Goal: Check status: Check status

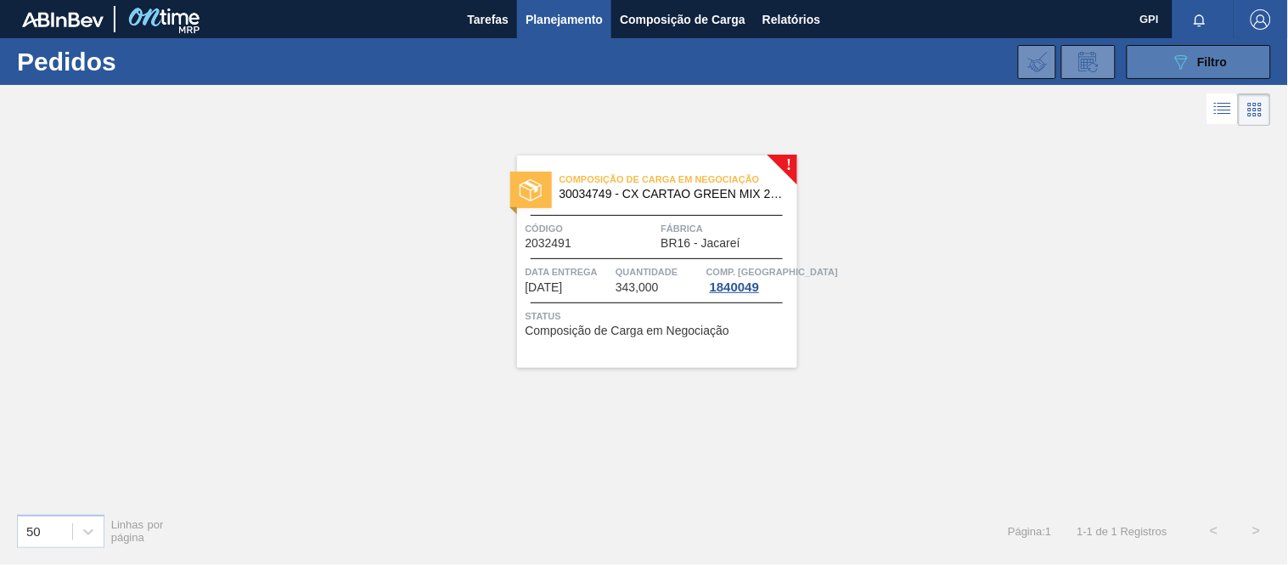
click at [1244, 66] on button "089F7B8B-B2A5-4AFE-B5C0-19BA573D28AC Filtro" at bounding box center [1199, 62] width 144 height 34
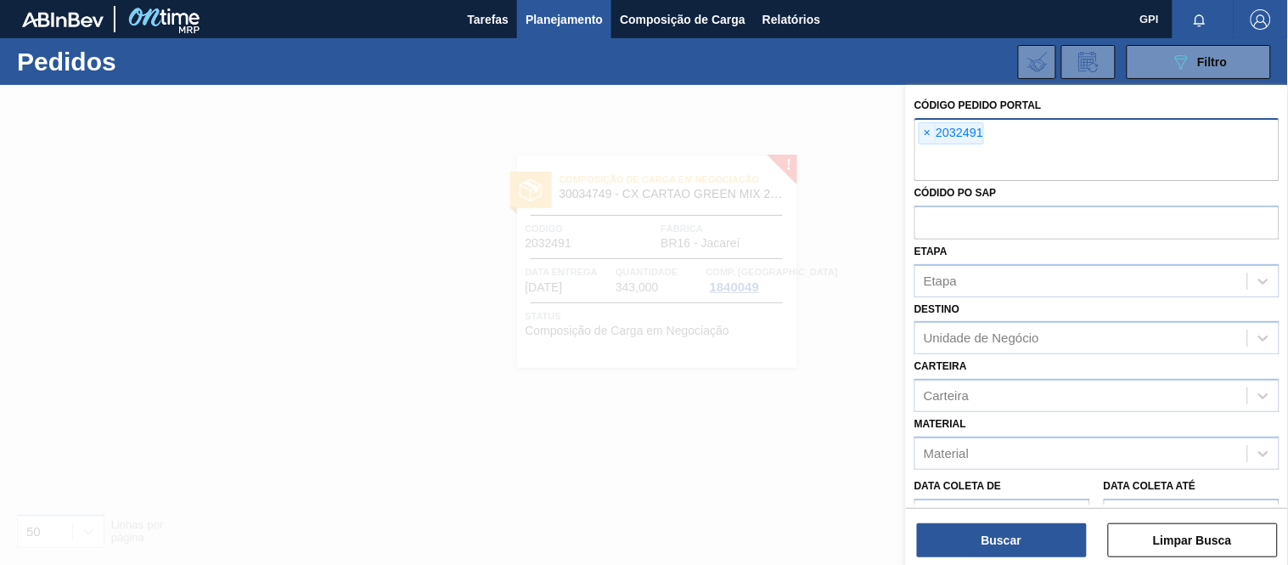
click at [915, 130] on div "× 2032491" at bounding box center [1096, 149] width 365 height 63
click at [919, 130] on div "× 2032491" at bounding box center [951, 133] width 65 height 22
click at [920, 122] on div "× 2032491" at bounding box center [951, 133] width 65 height 22
click at [924, 126] on span "×" at bounding box center [928, 133] width 16 height 20
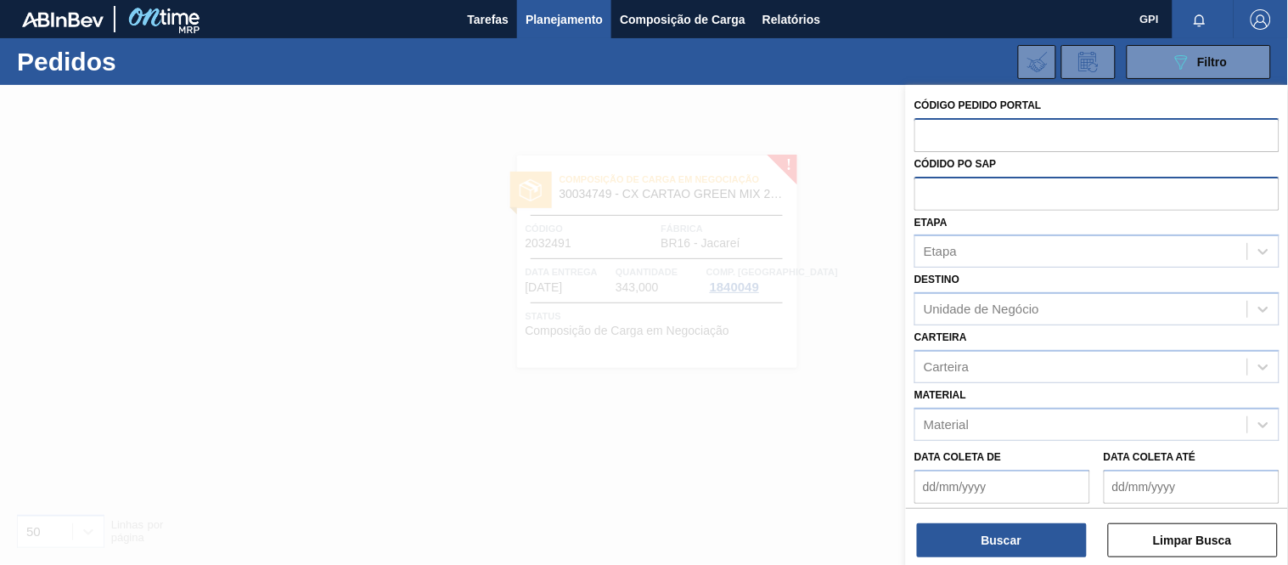
paste input "2038713"
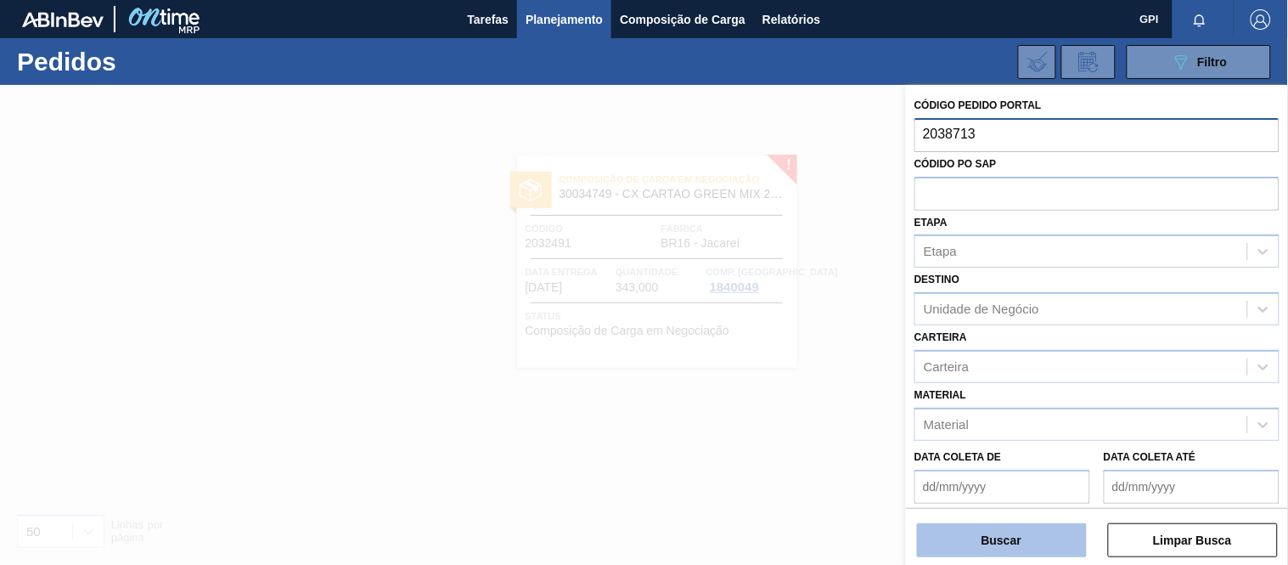
type input "2038713"
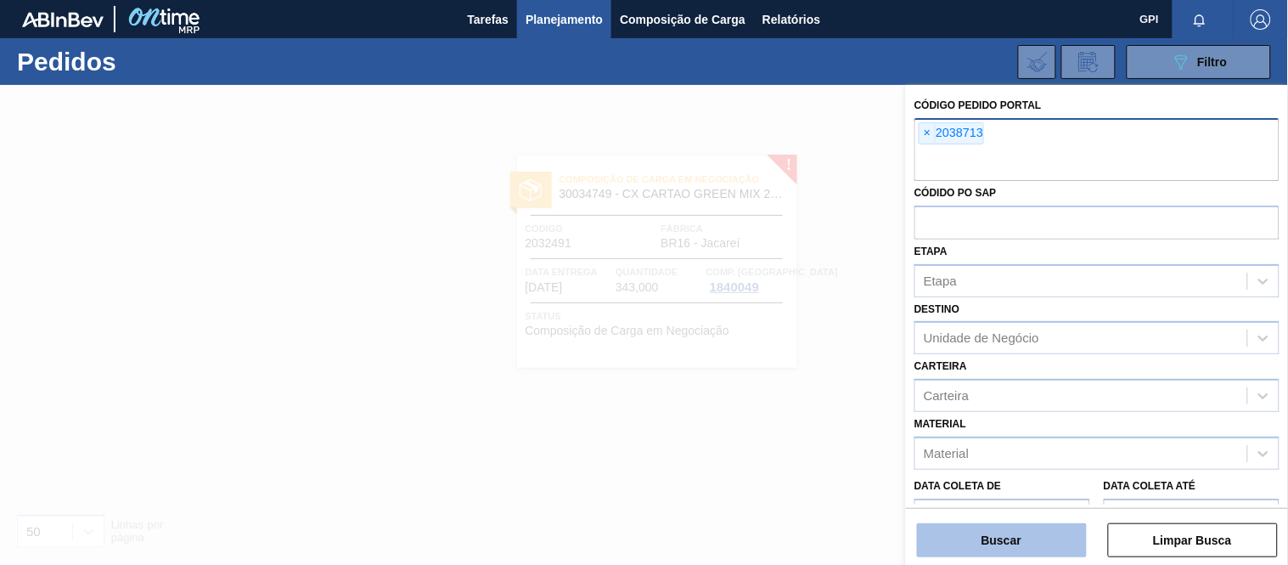
click at [990, 537] on button "Buscar" at bounding box center [1002, 540] width 170 height 34
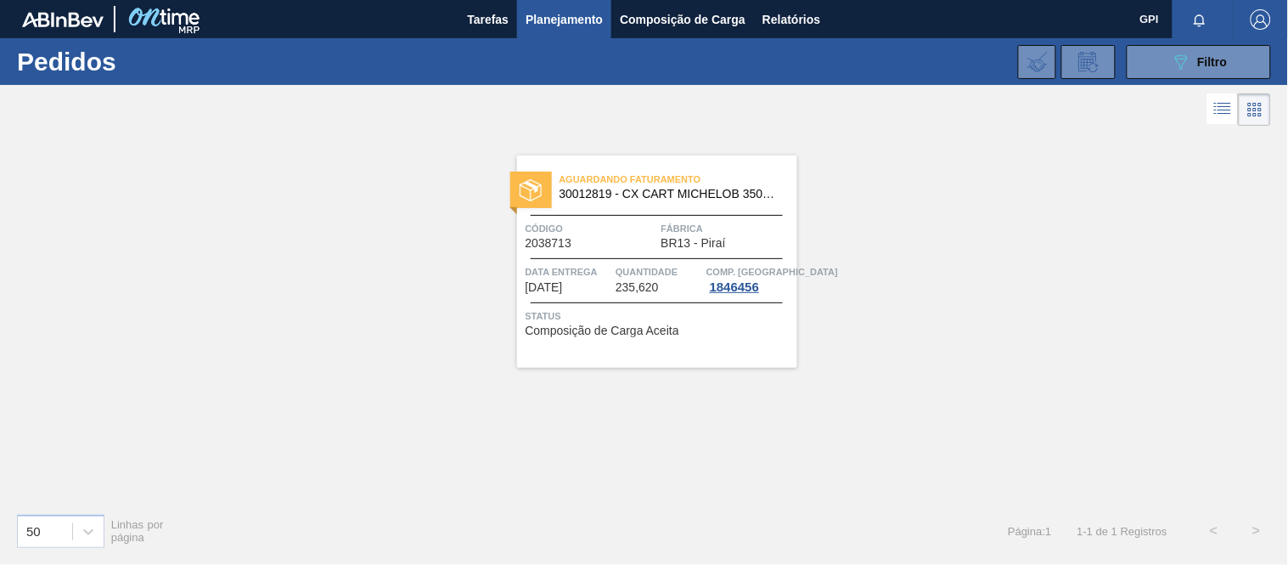
click at [616, 336] on span "Composição de Carga Aceita" at bounding box center [603, 330] width 154 height 13
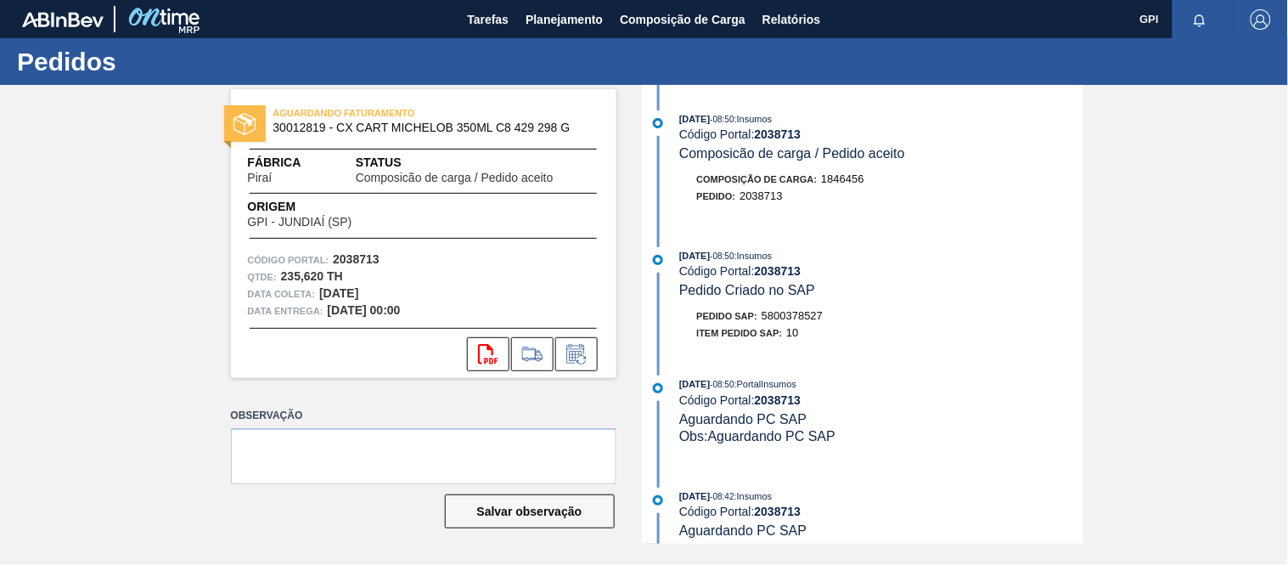
click at [804, 318] on span "5800378527" at bounding box center [792, 315] width 61 height 13
copy span "5800378527"
click at [1237, 188] on div "AGUARDANDO FATURAMENTO 30012819 - CX CART MICHELOB 350ML C8 429 298 G Fábrica P…" at bounding box center [644, 314] width 1288 height 458
click at [986, 320] on div "Pedido SAP: 5800378527" at bounding box center [881, 315] width 403 height 17
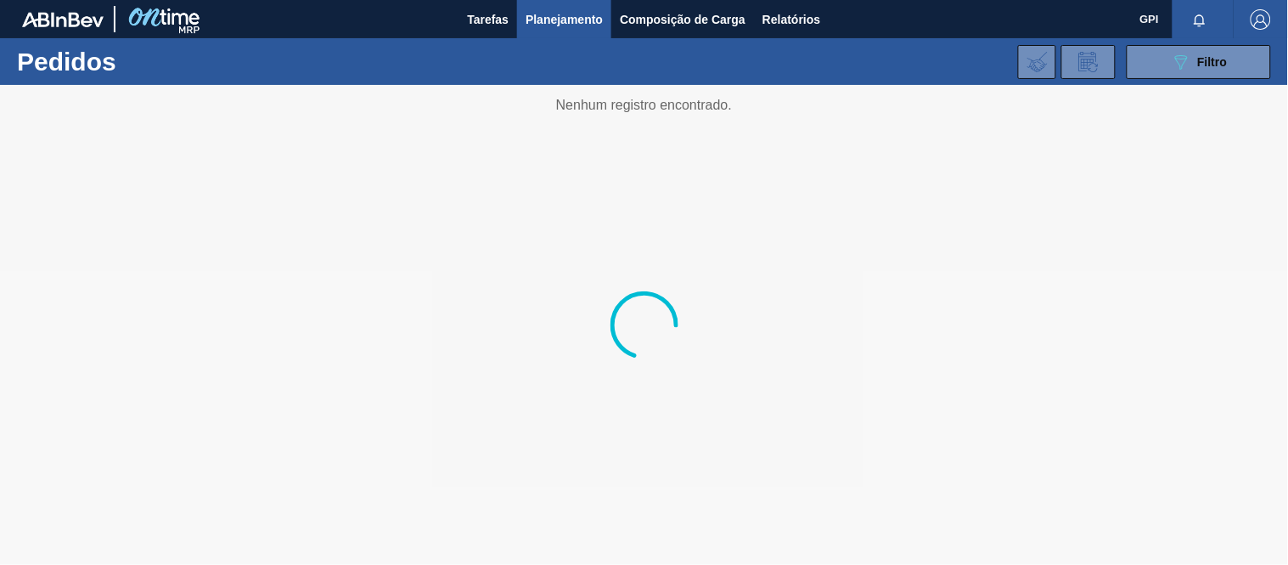
click at [1167, 86] on div at bounding box center [644, 325] width 1288 height 480
click at [1184, 64] on icon "089F7B8B-B2A5-4AFE-B5C0-19BA573D28AC" at bounding box center [1181, 62] width 20 height 20
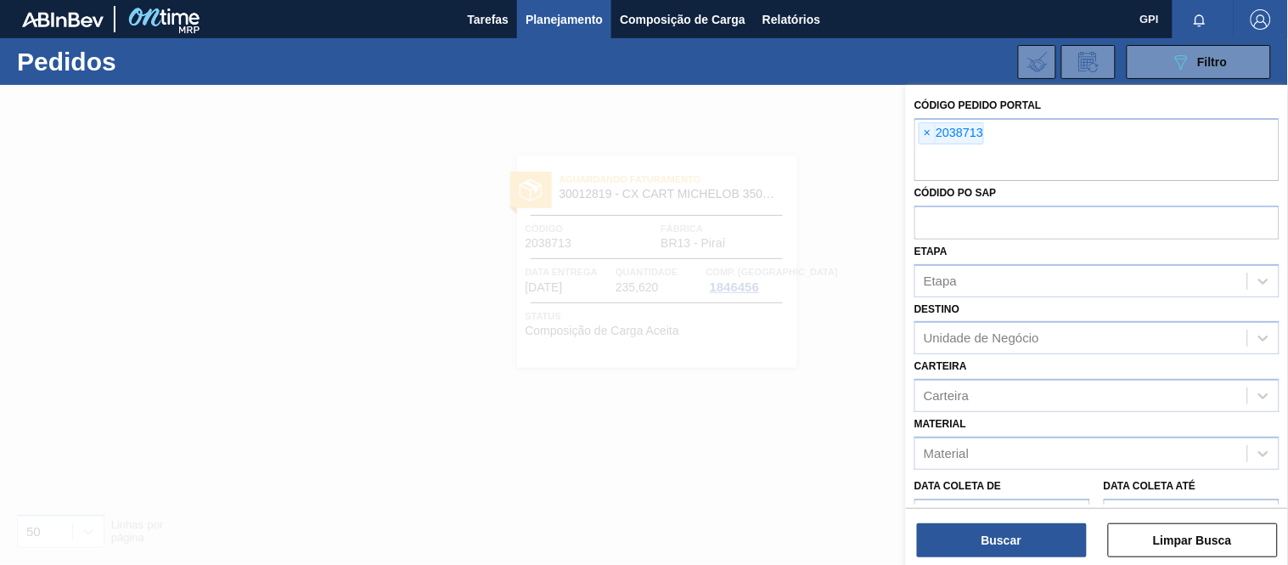
click at [930, 136] on span "×" at bounding box center [928, 133] width 16 height 20
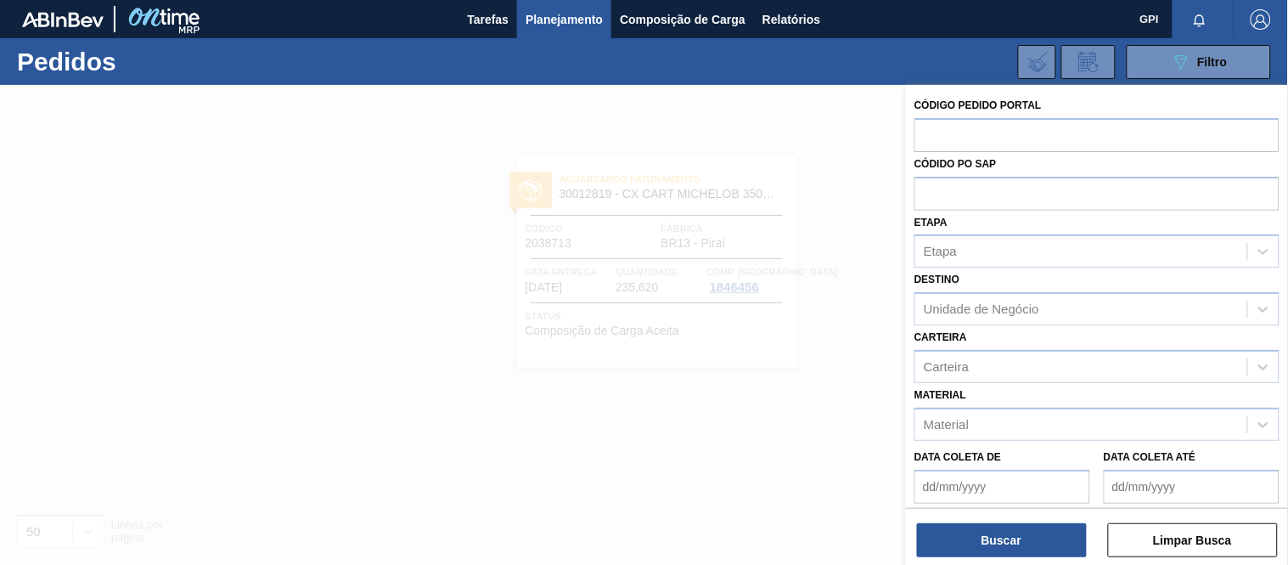
paste input "text"
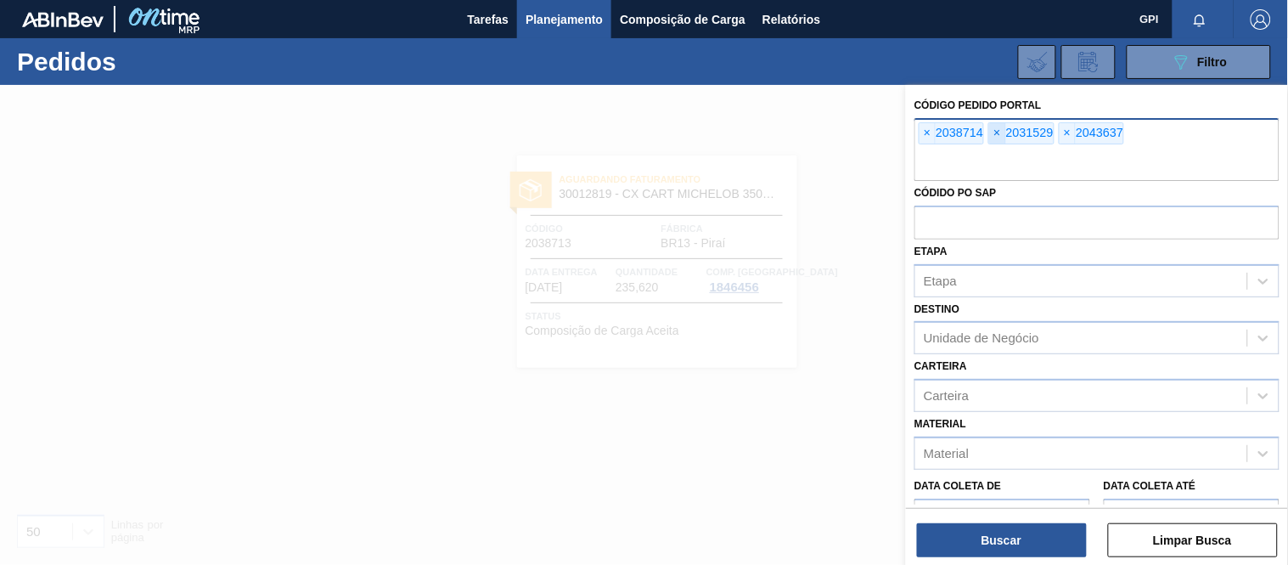
click at [995, 134] on span "×" at bounding box center [997, 133] width 16 height 20
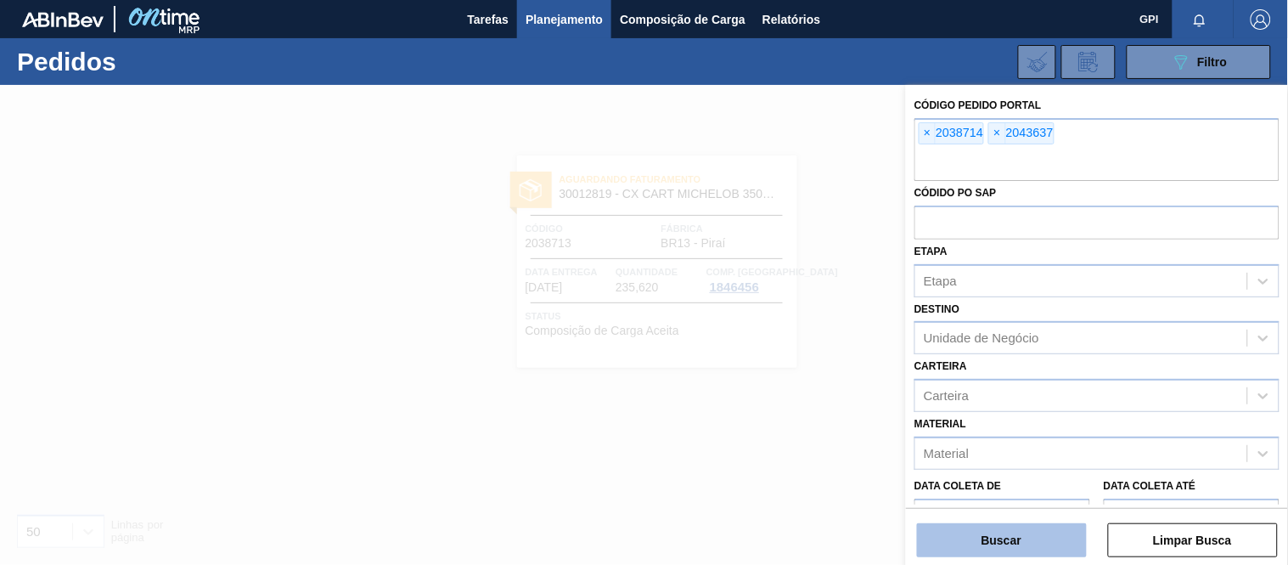
click at [999, 527] on button "Buscar" at bounding box center [1002, 540] width 170 height 34
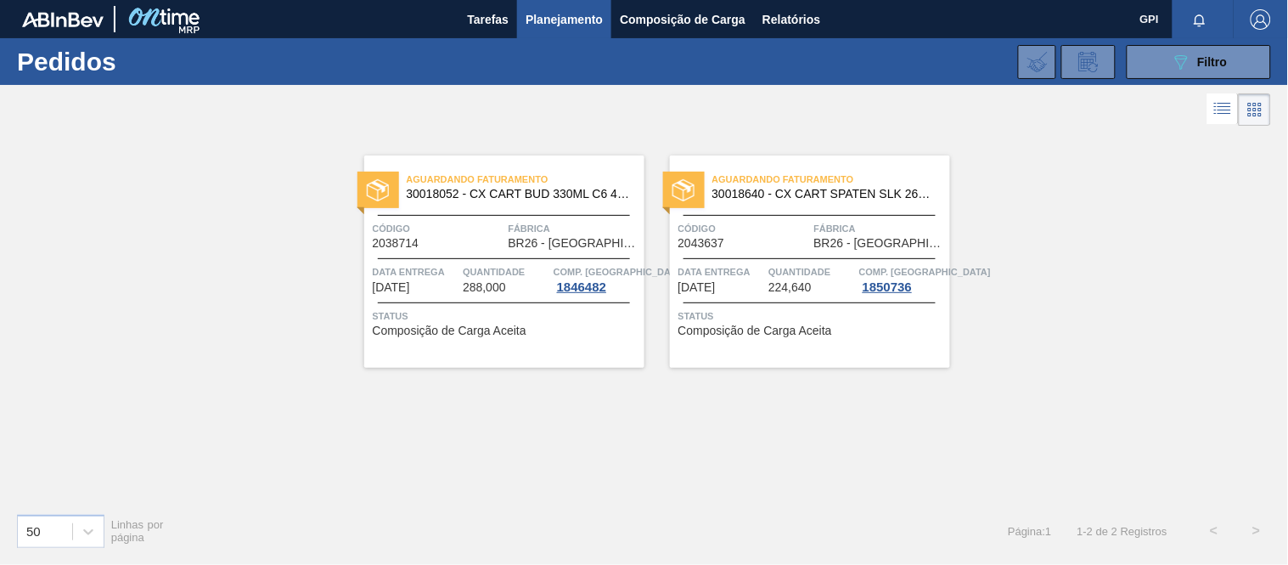
click at [499, 205] on div "Aguardando Faturamento 30018052 - CX CART BUD 330ML C6 429 298G" at bounding box center [504, 187] width 280 height 38
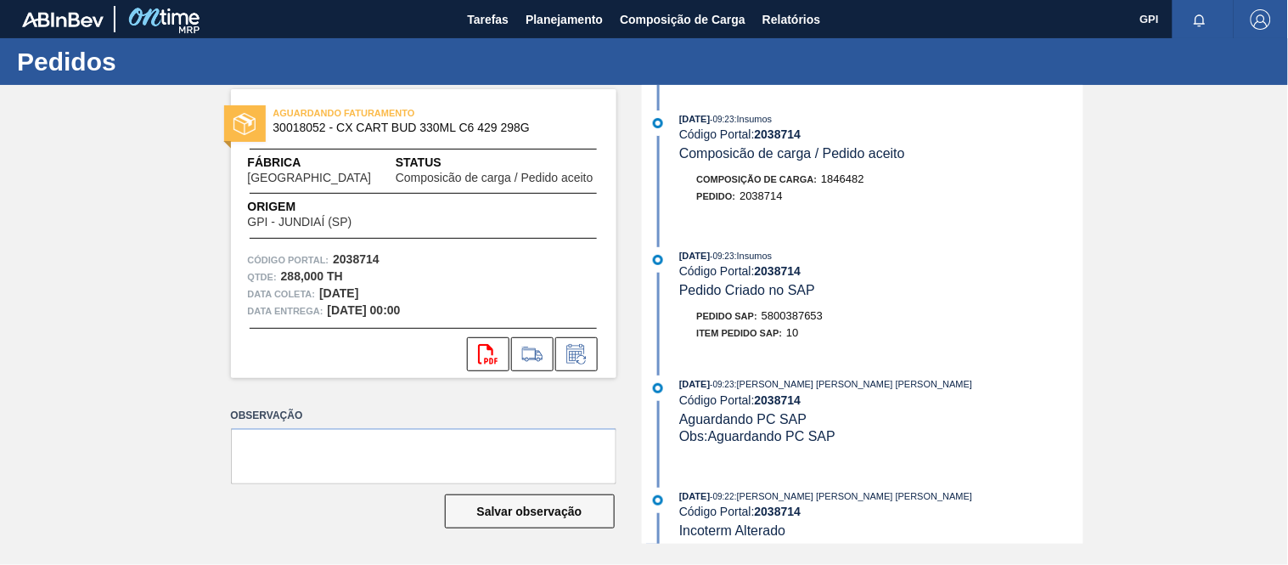
click at [802, 318] on span "5800387653" at bounding box center [792, 315] width 61 height 13
copy span "5800387653"
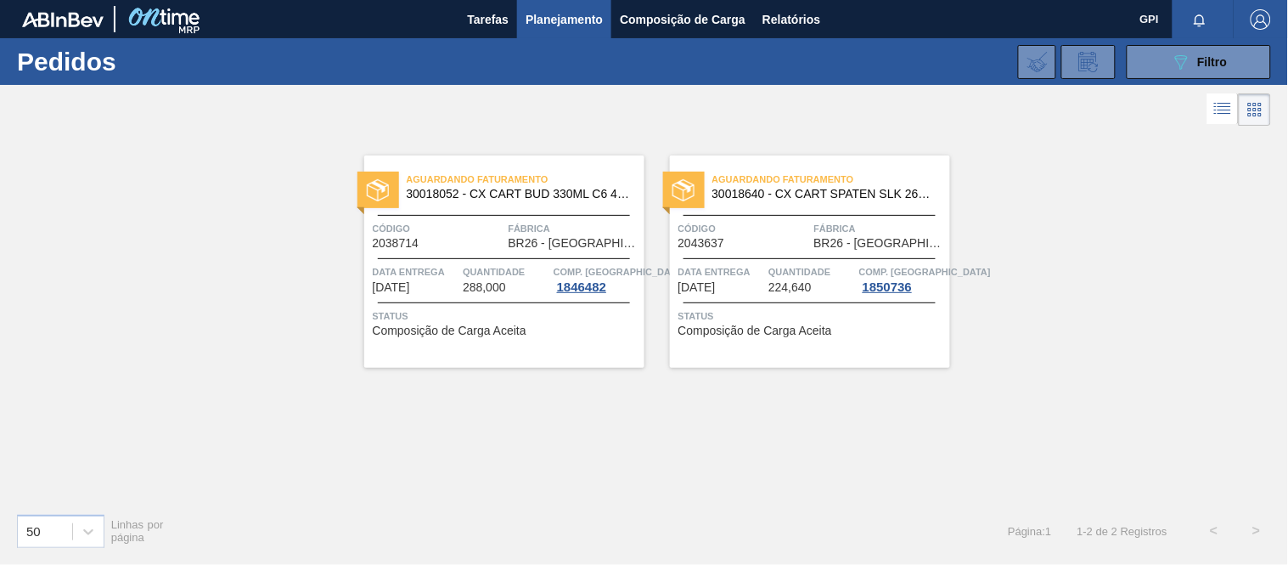
click at [779, 274] on span "Quantidade" at bounding box center [811, 271] width 87 height 17
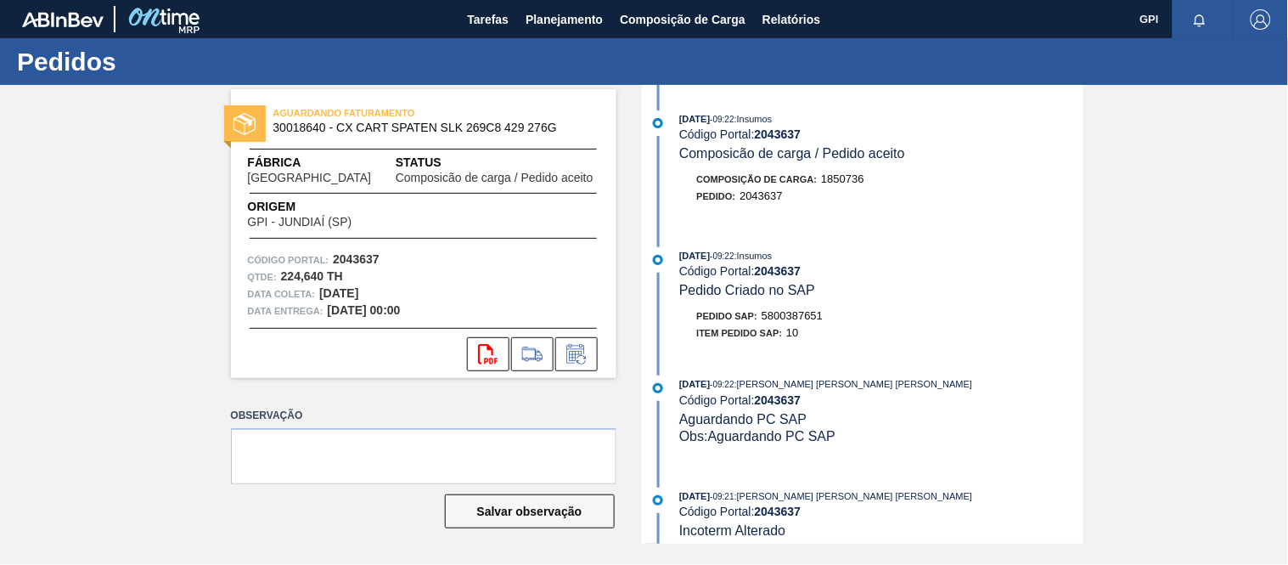
click at [798, 310] on div "Pedido SAP: 5800387651" at bounding box center [760, 315] width 127 height 17
copy span "5800387651"
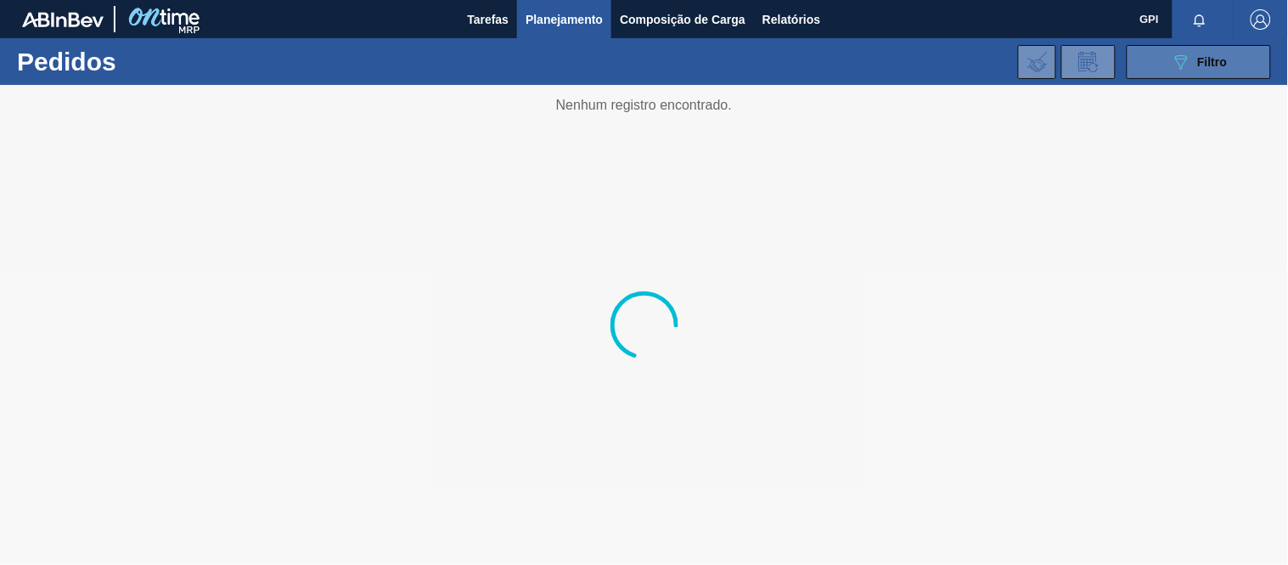
click at [1133, 70] on button "089F7B8B-B2A5-4AFE-B5C0-19BA573D28AC Filtro" at bounding box center [1199, 62] width 144 height 34
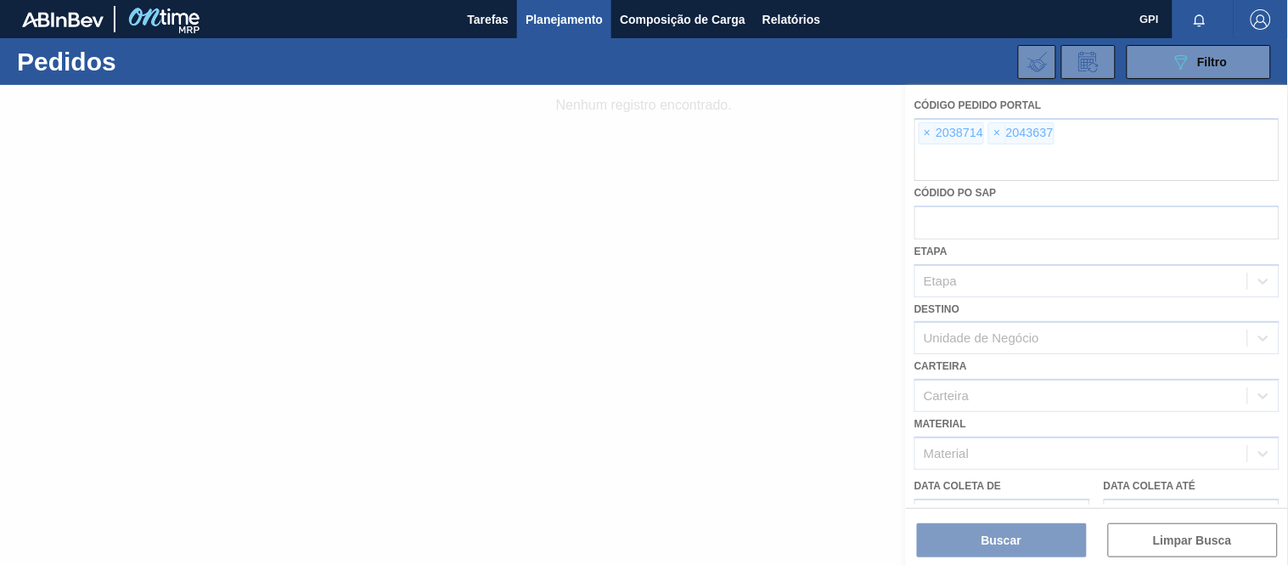
click at [924, 132] on div at bounding box center [644, 325] width 1288 height 480
click at [930, 136] on div at bounding box center [644, 325] width 1288 height 480
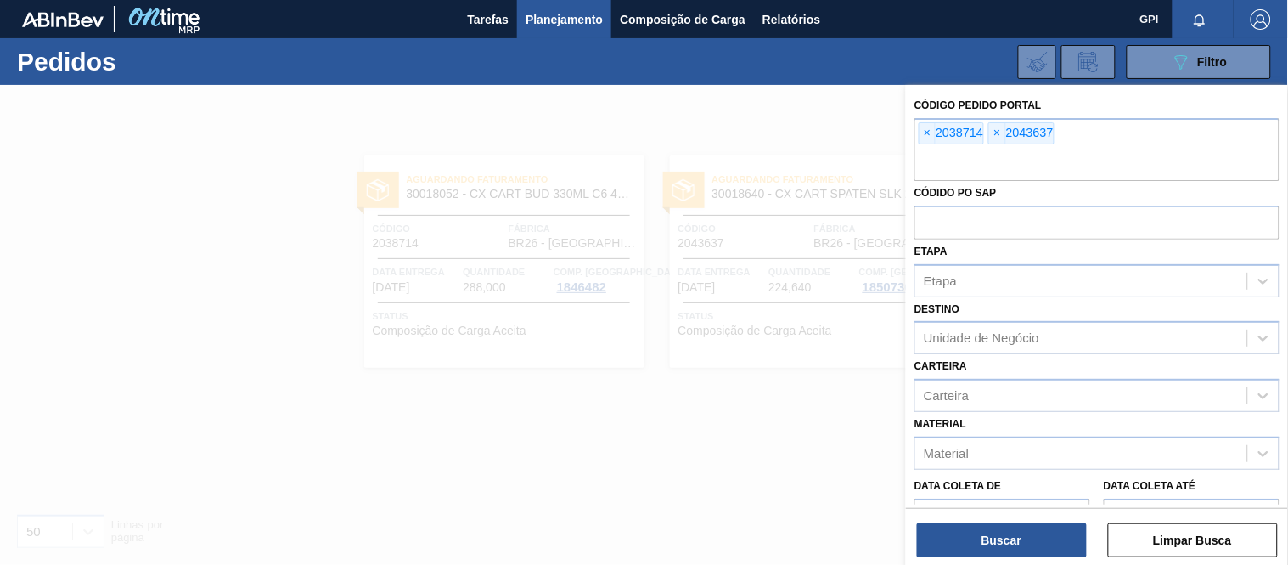
click at [930, 138] on span "×" at bounding box center [928, 133] width 16 height 20
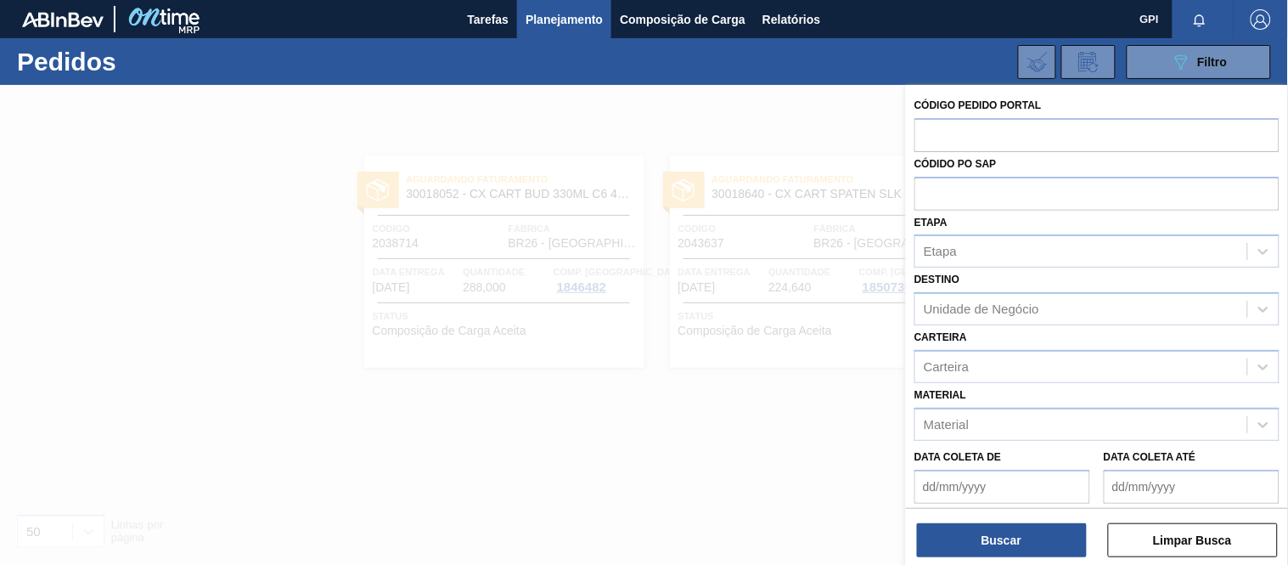
paste input "text"
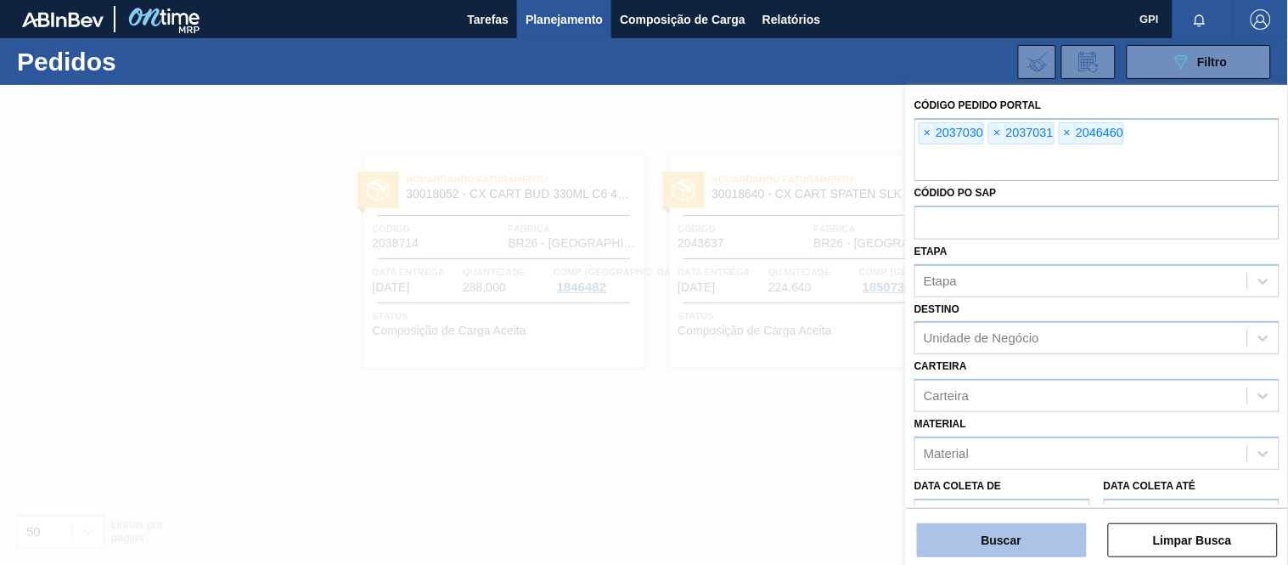
click at [1004, 537] on button "Buscar" at bounding box center [1002, 540] width 170 height 34
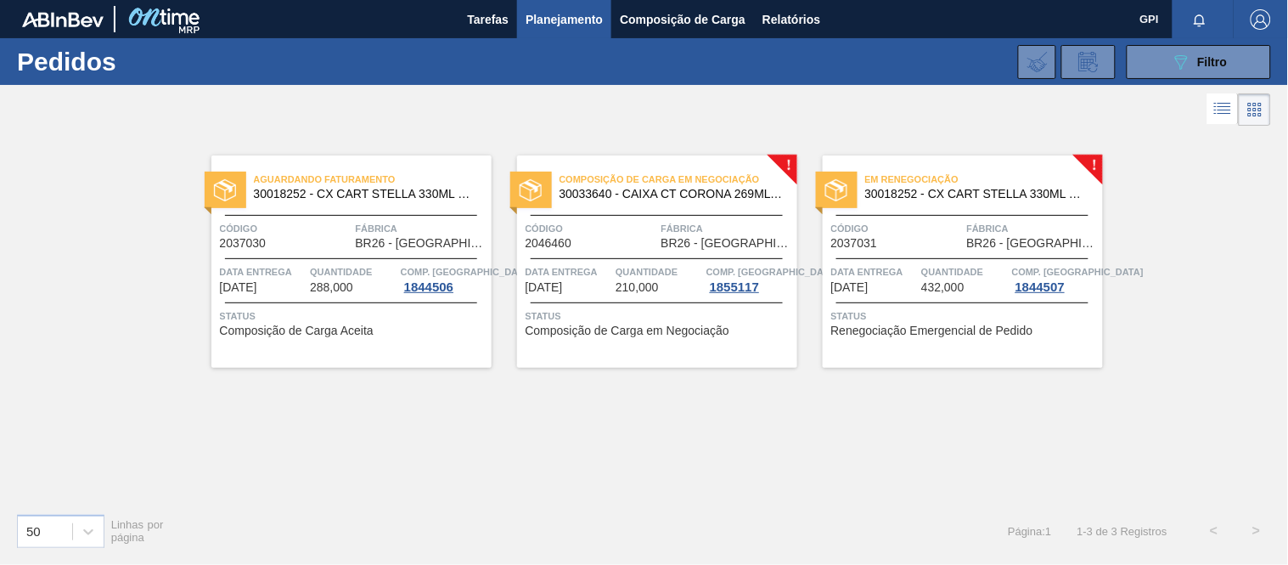
click at [894, 215] on div at bounding box center [962, 215] width 252 height 1
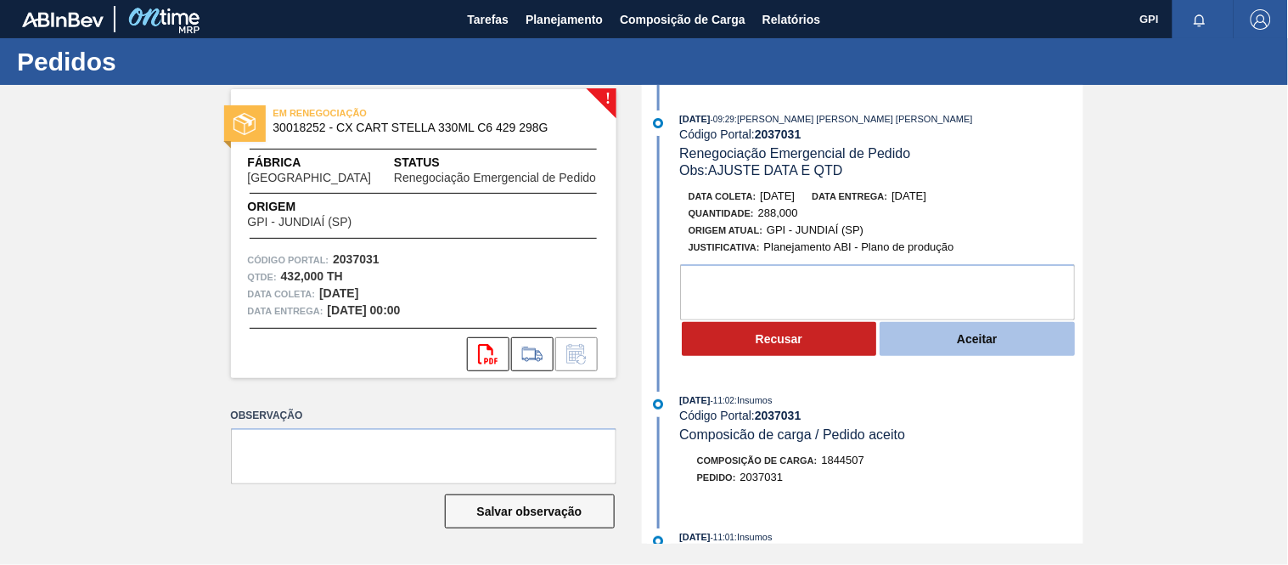
click at [954, 343] on button "Aceitar" at bounding box center [977, 339] width 195 height 34
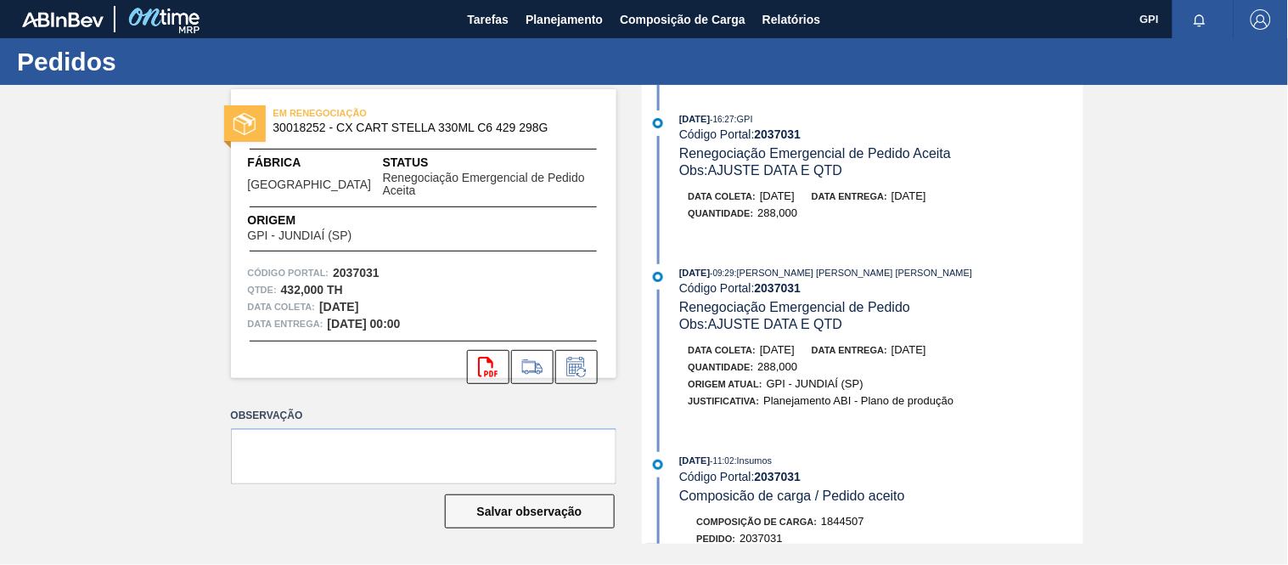
drag, startPoint x: 817, startPoint y: 199, endPoint x: 761, endPoint y: 200, distance: 56.0
click at [761, 200] on div "Data [PERSON_NAME]: [DATE] Data entrega: [DATE]" at bounding box center [890, 196] width 403 height 17
copy span "[DATE]"
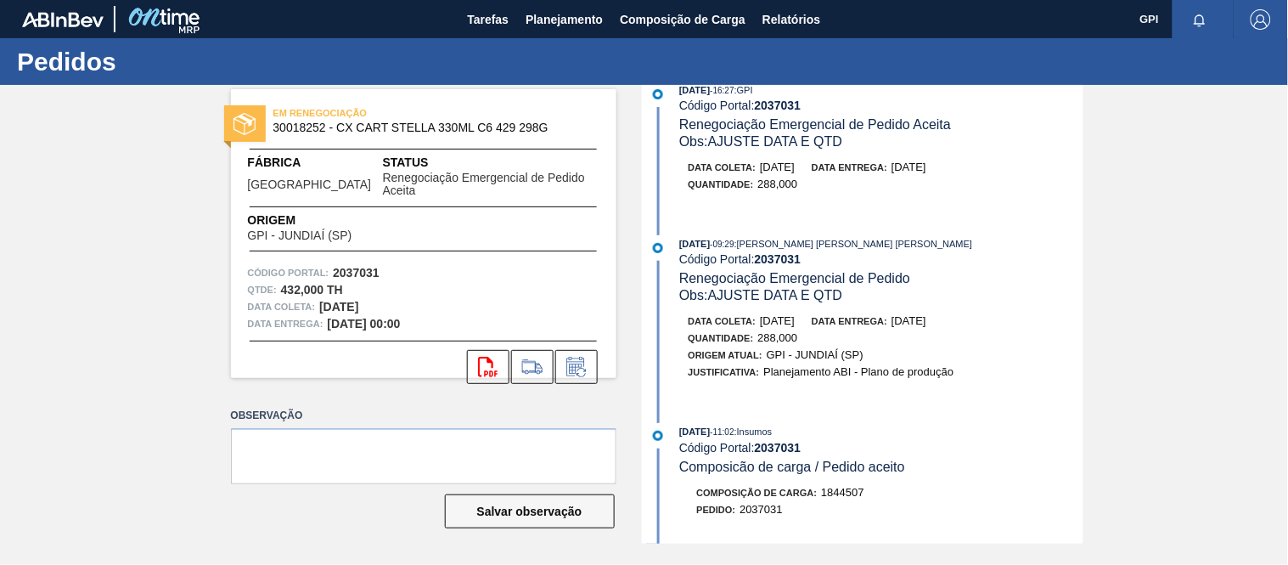
scroll to position [32, 0]
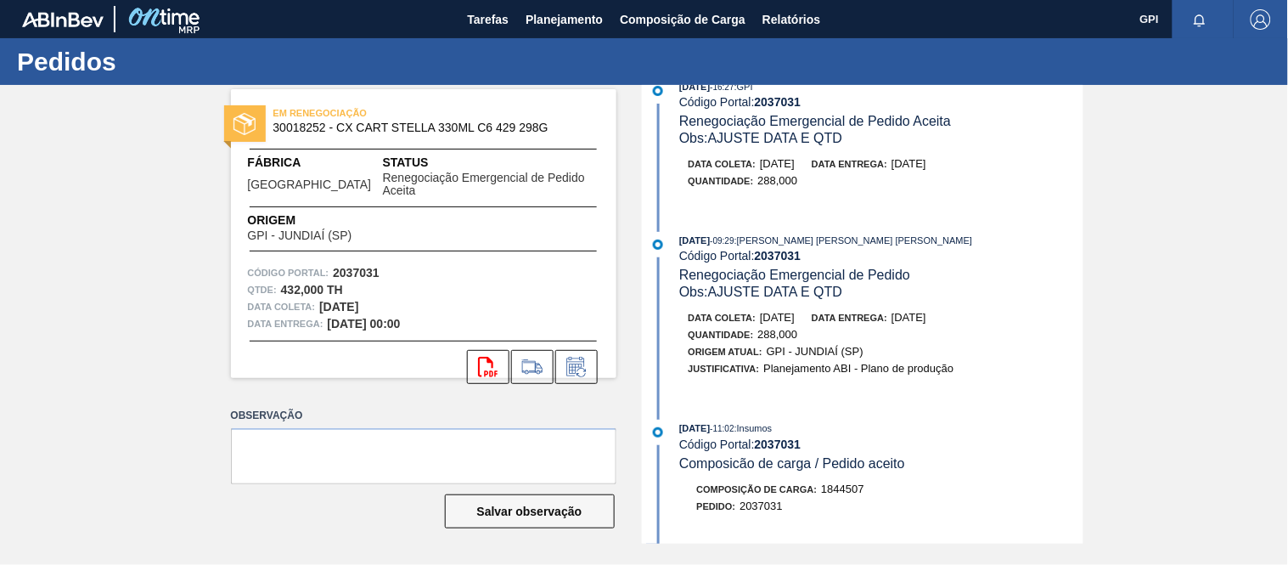
click at [768, 182] on span "288,000" at bounding box center [778, 180] width 40 height 13
click at [799, 194] on div "Data [PERSON_NAME]: [DATE] Data entrega: [DATE] Quantidade : 288,000" at bounding box center [864, 176] width 437 height 42
drag, startPoint x: 777, startPoint y: 184, endPoint x: 757, endPoint y: 184, distance: 20.4
click at [757, 184] on div "Quantidade : 288,000" at bounding box center [744, 180] width 110 height 17
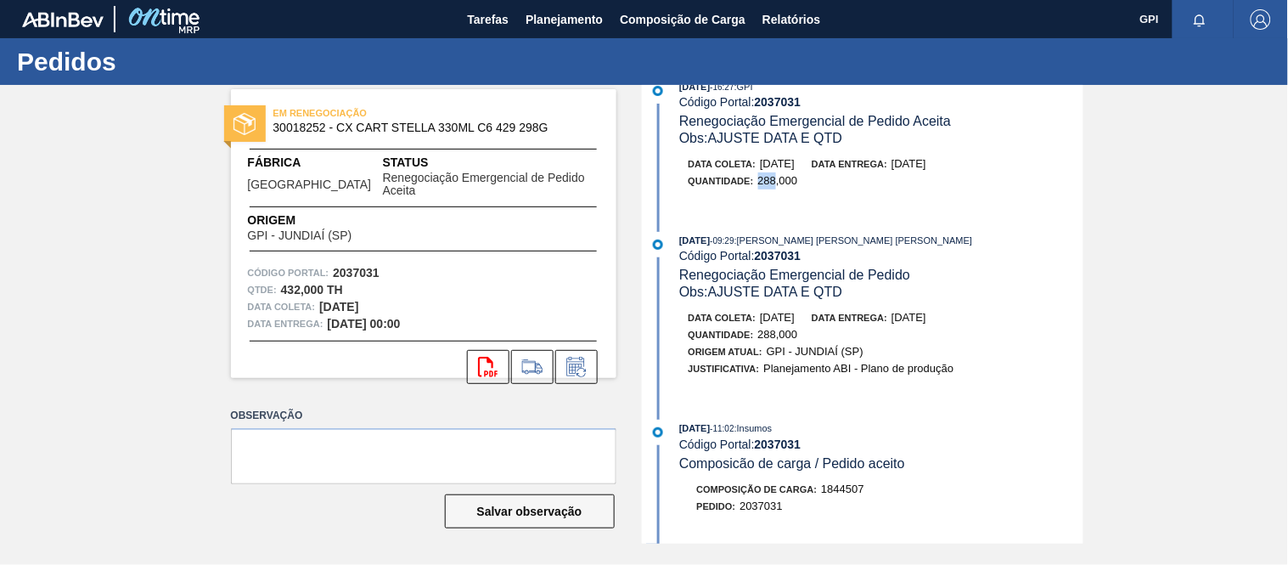
copy span "288"
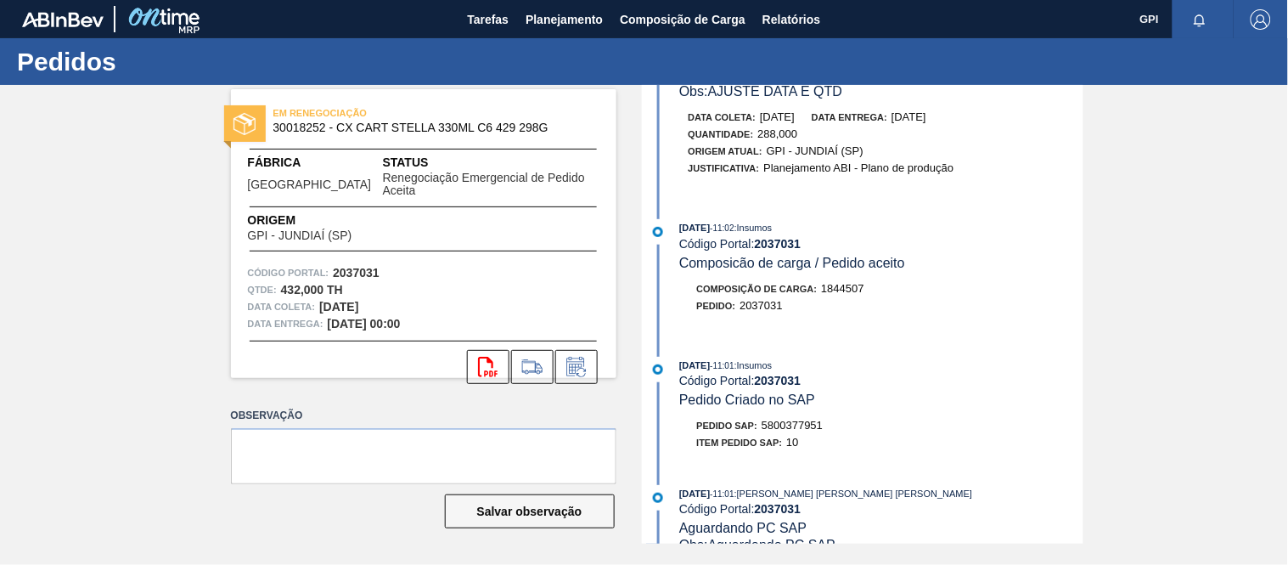
scroll to position [236, 0]
click at [796, 428] on span "5800377951" at bounding box center [792, 421] width 61 height 13
copy span "5800377951"
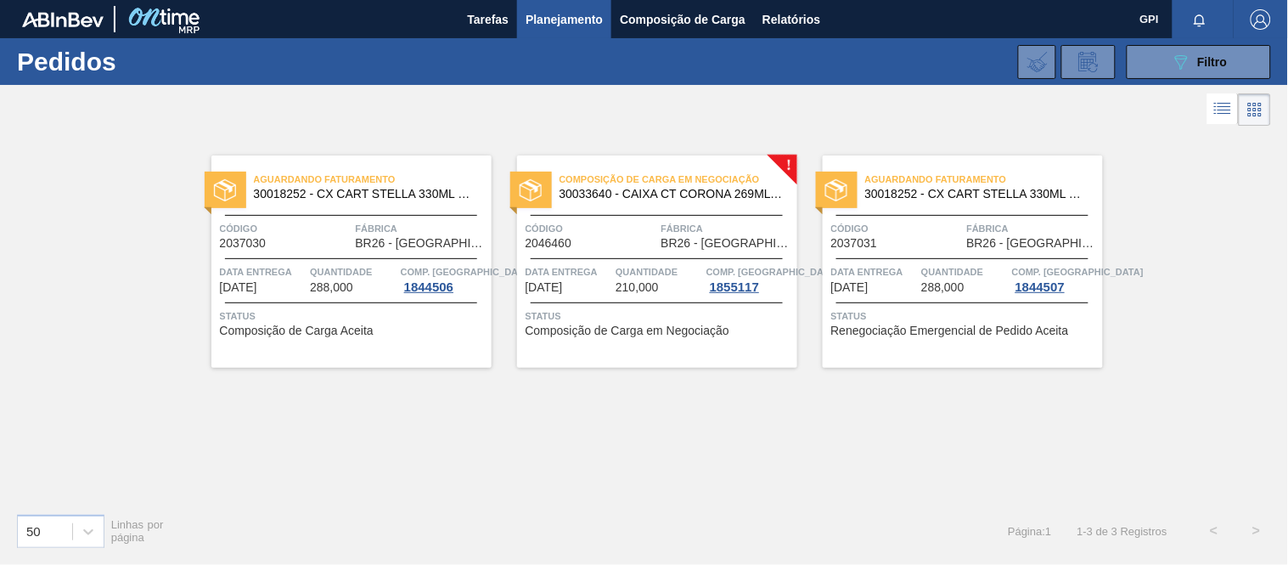
click at [599, 233] on span "Código" at bounding box center [592, 228] width 132 height 17
click at [355, 270] on span "Quantidade" at bounding box center [353, 271] width 87 height 17
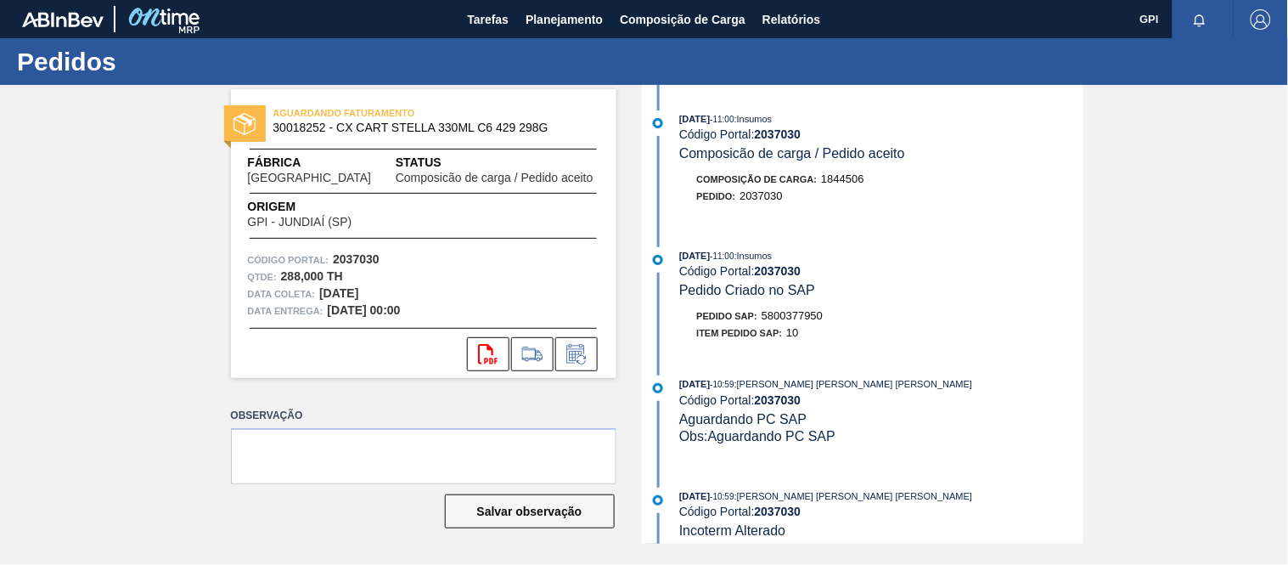
click at [802, 317] on span "5800377950" at bounding box center [792, 315] width 61 height 13
copy span "5800377950"
